Goal: Information Seeking & Learning: Learn about a topic

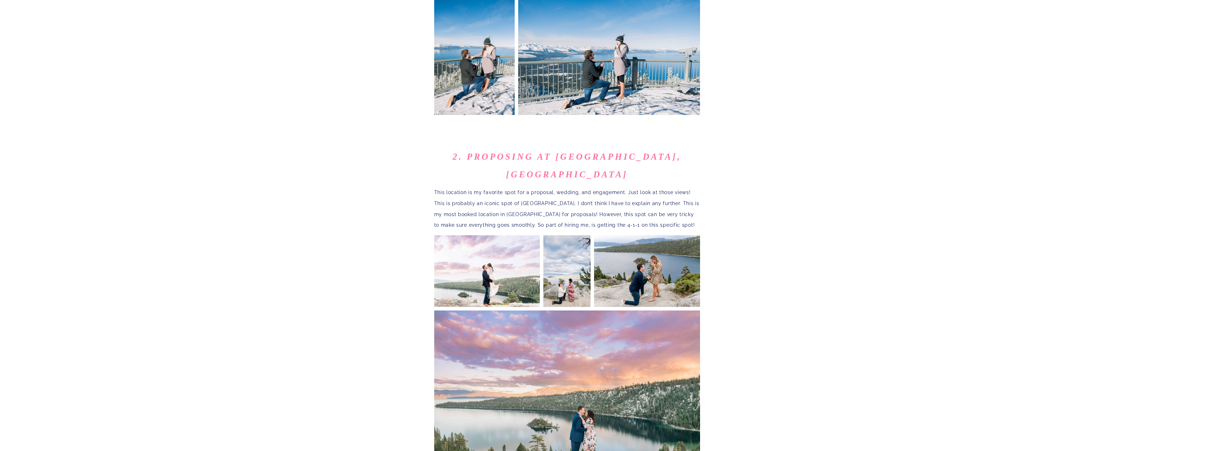
scroll to position [496, 0]
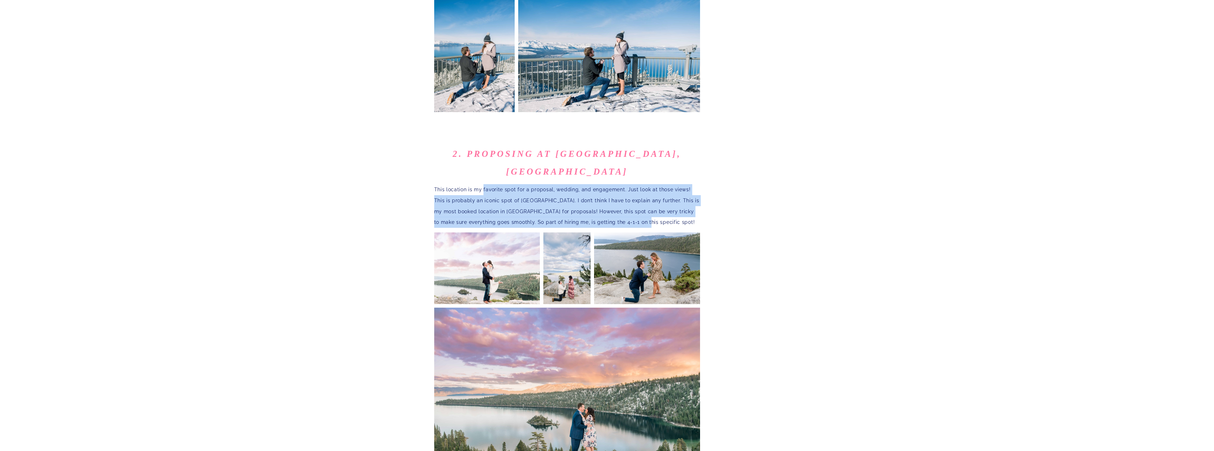
drag, startPoint x: 483, startPoint y: 159, endPoint x: 646, endPoint y: 189, distance: 165.4
click at [646, 189] on p "This location is my favorite spot for a proposal, wedding, and engagement. Just…" at bounding box center [567, 206] width 266 height 44
click at [574, 184] on p "This location is my favorite spot for a proposal, wedding, and engagement. Just…" at bounding box center [567, 206] width 266 height 44
drag, startPoint x: 666, startPoint y: 195, endPoint x: 449, endPoint y: 157, distance: 220.6
click at [449, 184] on p "This location is my favorite spot for a proposal, wedding, and engagement. Just…" at bounding box center [567, 206] width 266 height 44
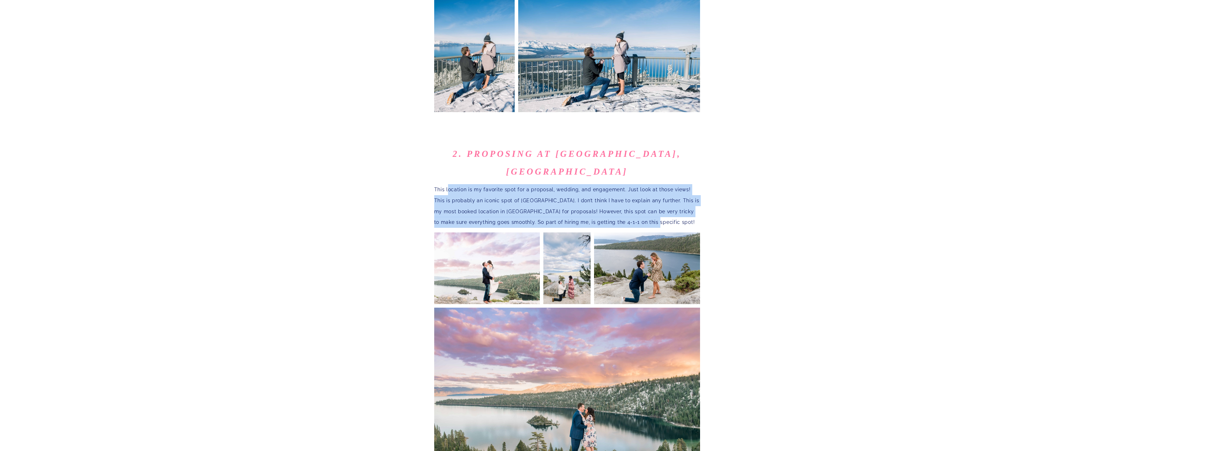
click at [482, 184] on p "This location is my favorite spot for a proposal, wedding, and engagement. Just…" at bounding box center [567, 206] width 266 height 44
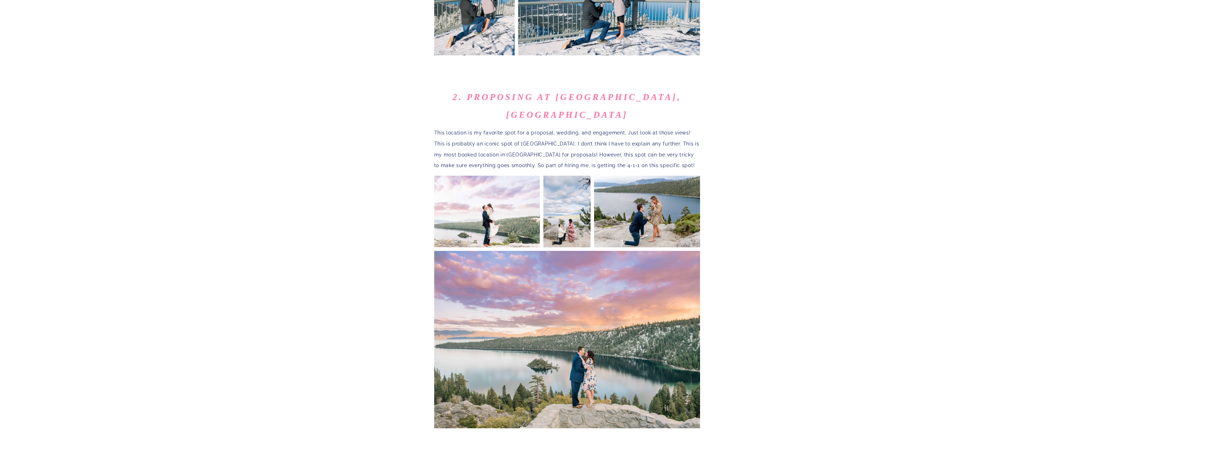
scroll to position [579, 0]
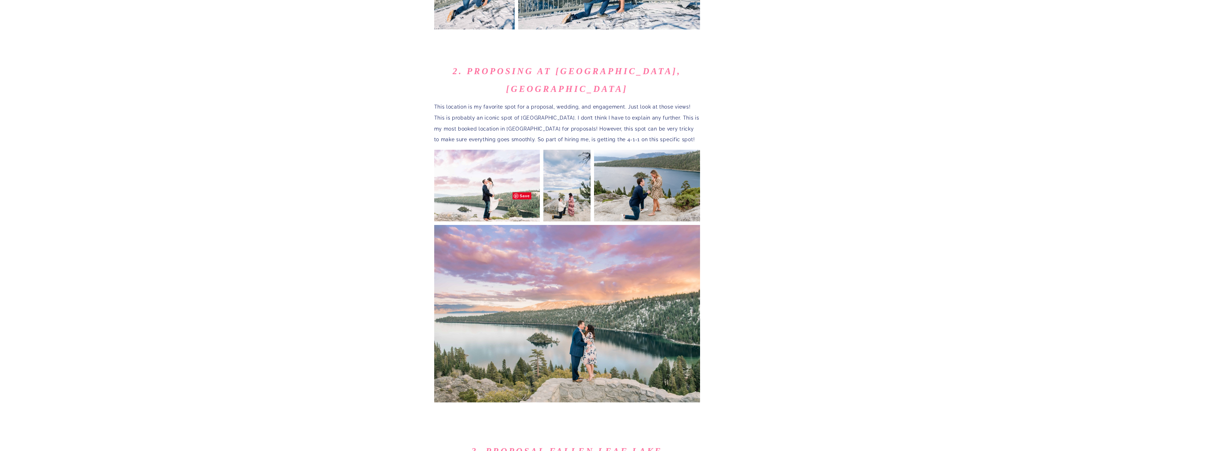
click at [480, 157] on img at bounding box center [487, 185] width 106 height 73
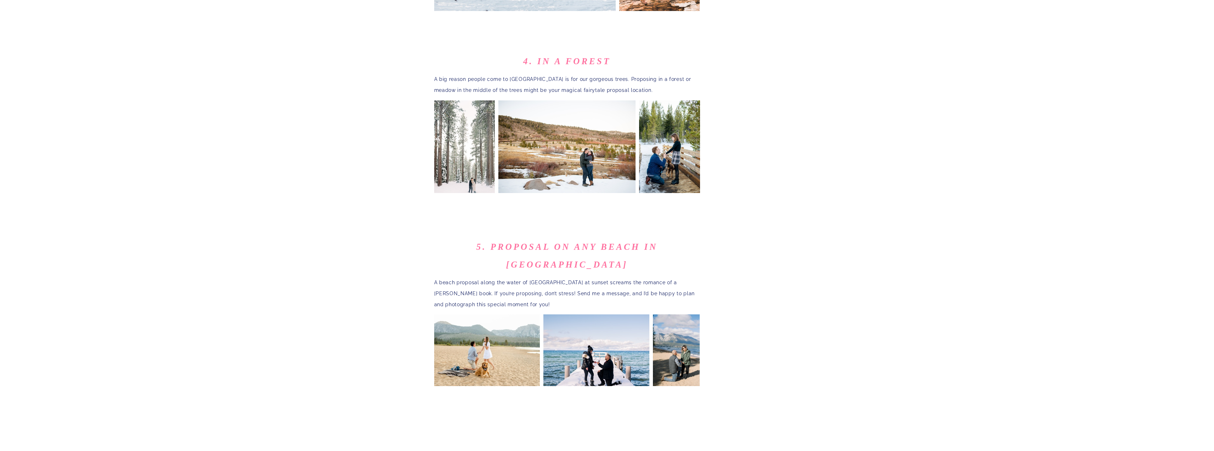
scroll to position [1241, 0]
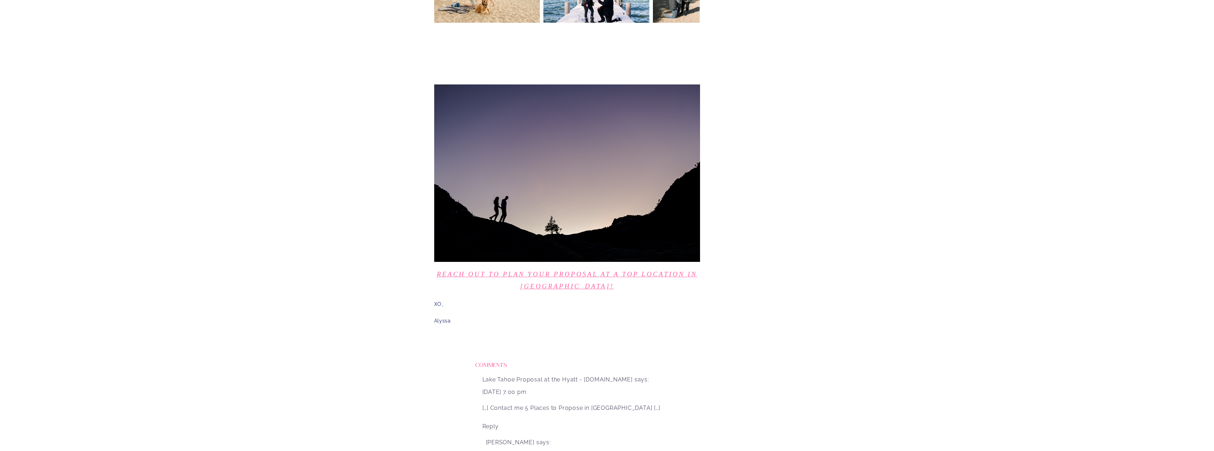
scroll to position [1571, 0]
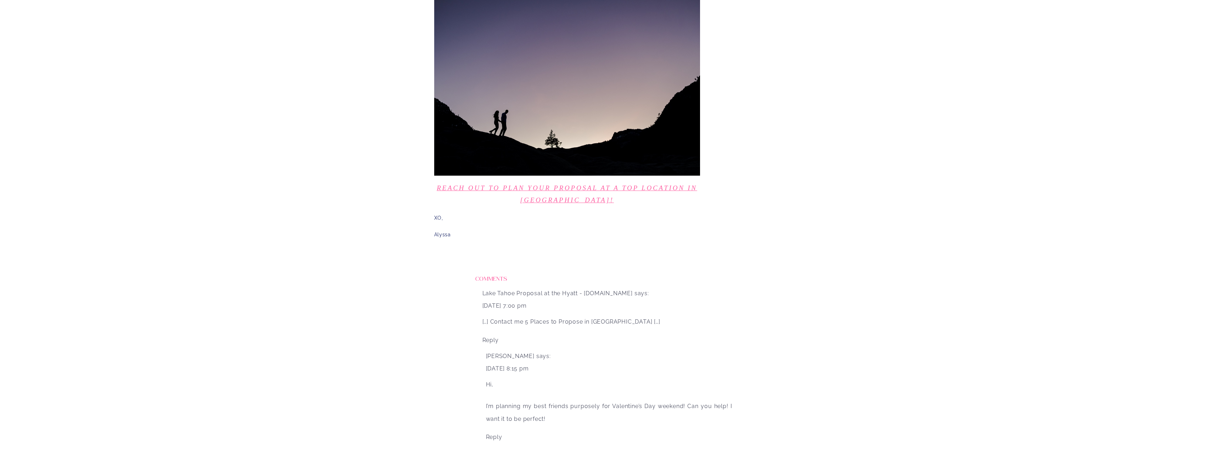
scroll to position [1654, 0]
